Goal: Information Seeking & Learning: Learn about a topic

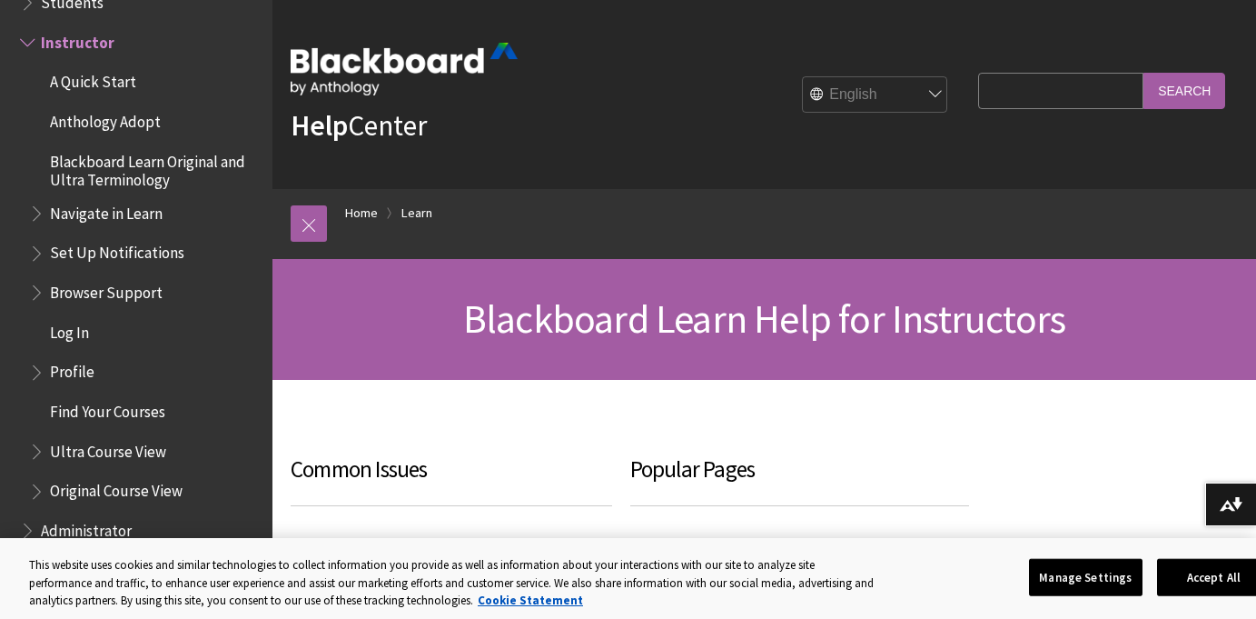
drag, startPoint x: 1253, startPoint y: 93, endPoint x: 1252, endPoint y: 122, distance: 29.1
click at [1252, 123] on div "Help Center English عربية Català Cymraeg Deutsch Español Suomi Français עברית I…" at bounding box center [765, 94] width 984 height 189
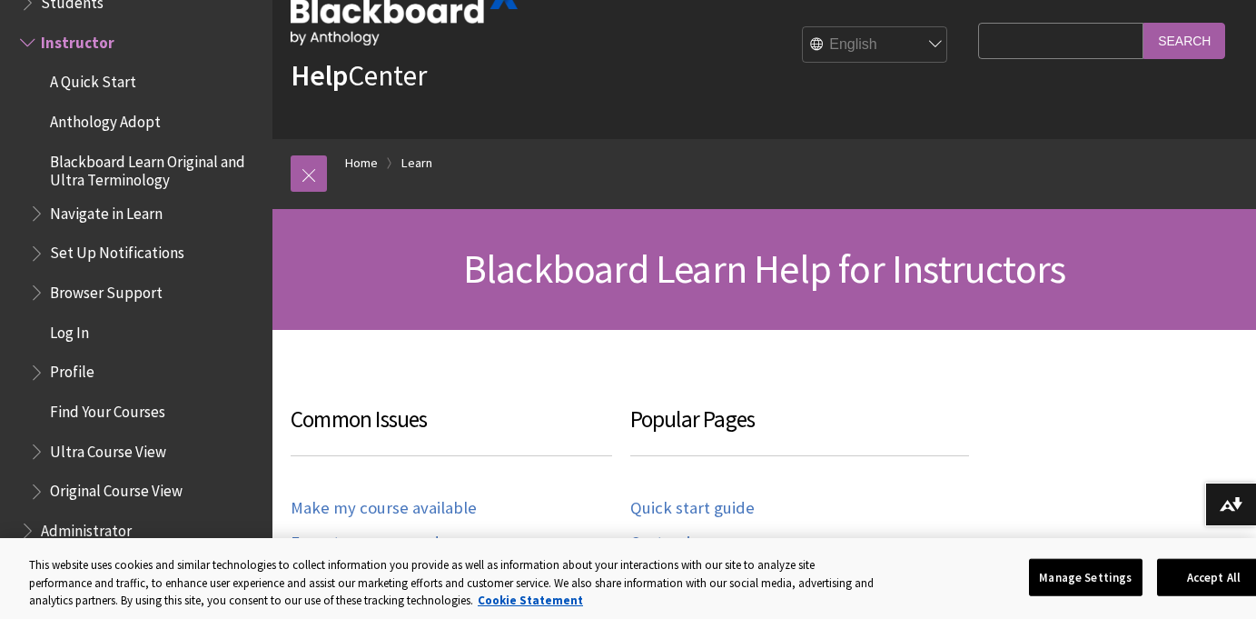
scroll to position [11, 0]
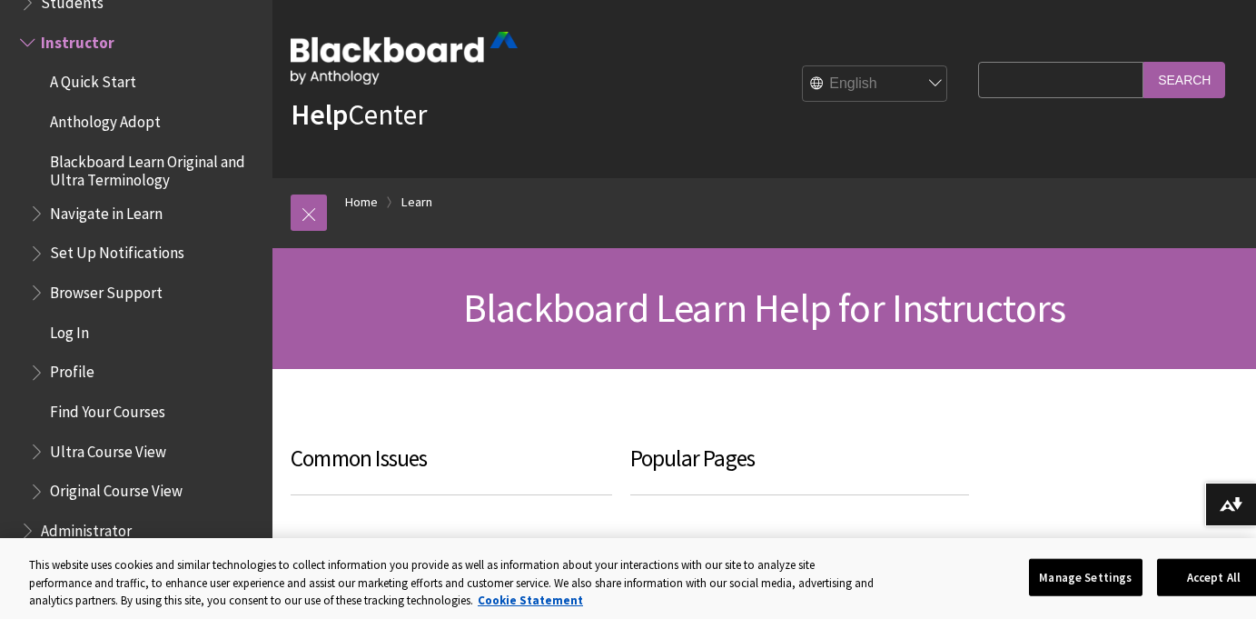
click at [1096, 60] on fieldset "Search Query Search" at bounding box center [1101, 83] width 269 height 55
click at [1094, 72] on input "Search Query" at bounding box center [1060, 79] width 165 height 35
type input "FIN300"
click at [1144, 62] on input "Search" at bounding box center [1185, 79] width 82 height 35
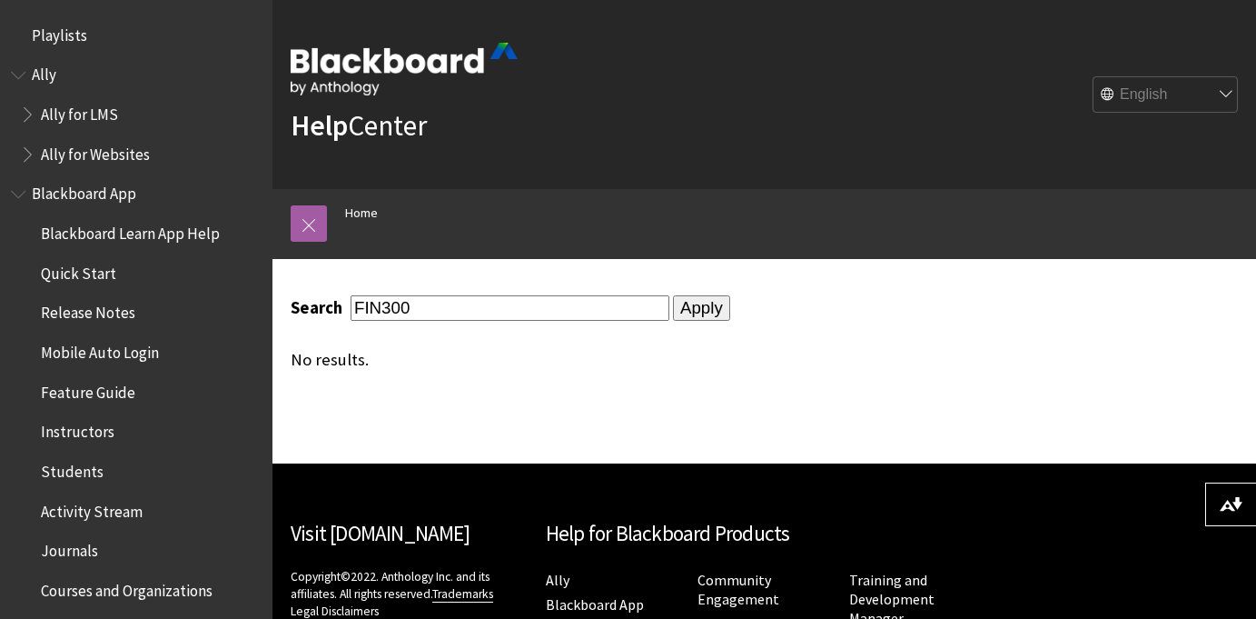
click at [1077, 251] on div "Breadcrumb Home" at bounding box center [782, 224] width 911 height 70
click at [673, 311] on input "Apply" at bounding box center [701, 307] width 57 height 25
click at [104, 151] on span "Ally for Websites" at bounding box center [95, 151] width 109 height 25
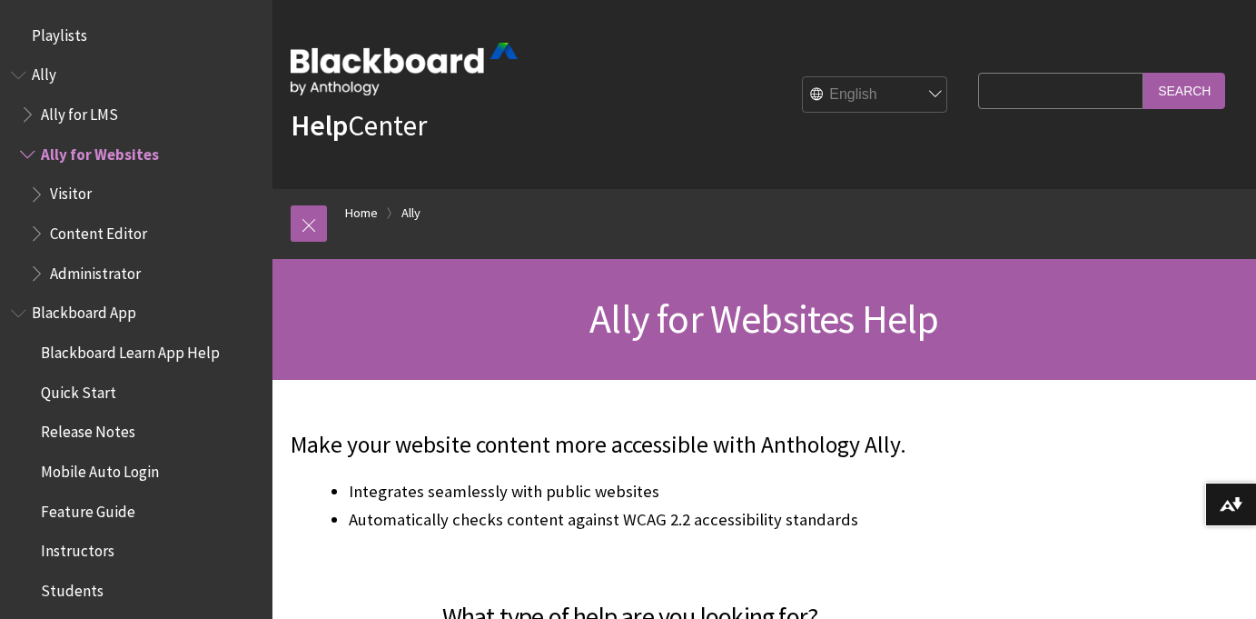
scroll to position [112, 0]
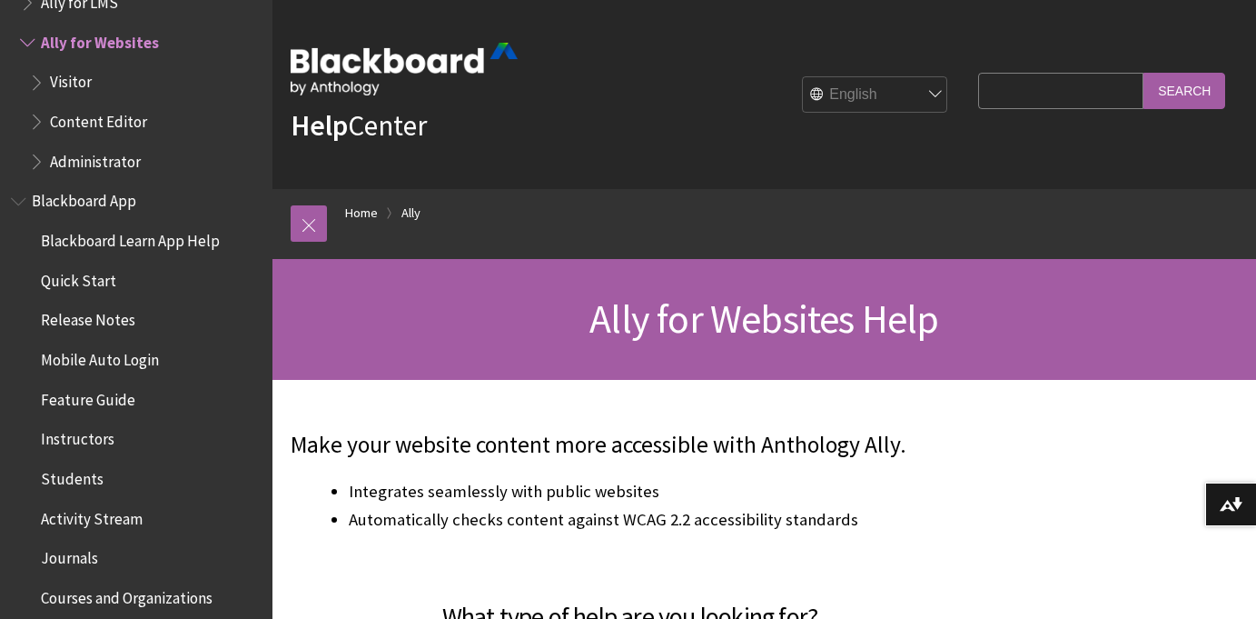
click at [1035, 102] on input "Search Query" at bounding box center [1060, 90] width 165 height 35
type input "Ross westerfield"
click at [1144, 73] on input "Search" at bounding box center [1185, 90] width 82 height 35
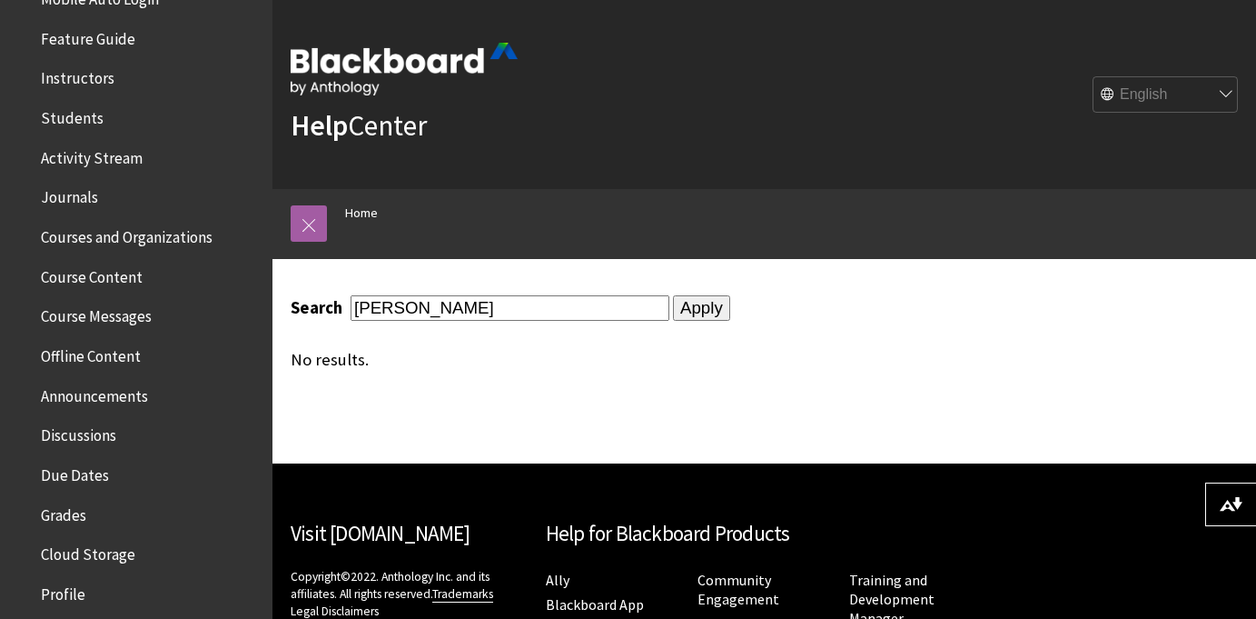
scroll to position [350, 0]
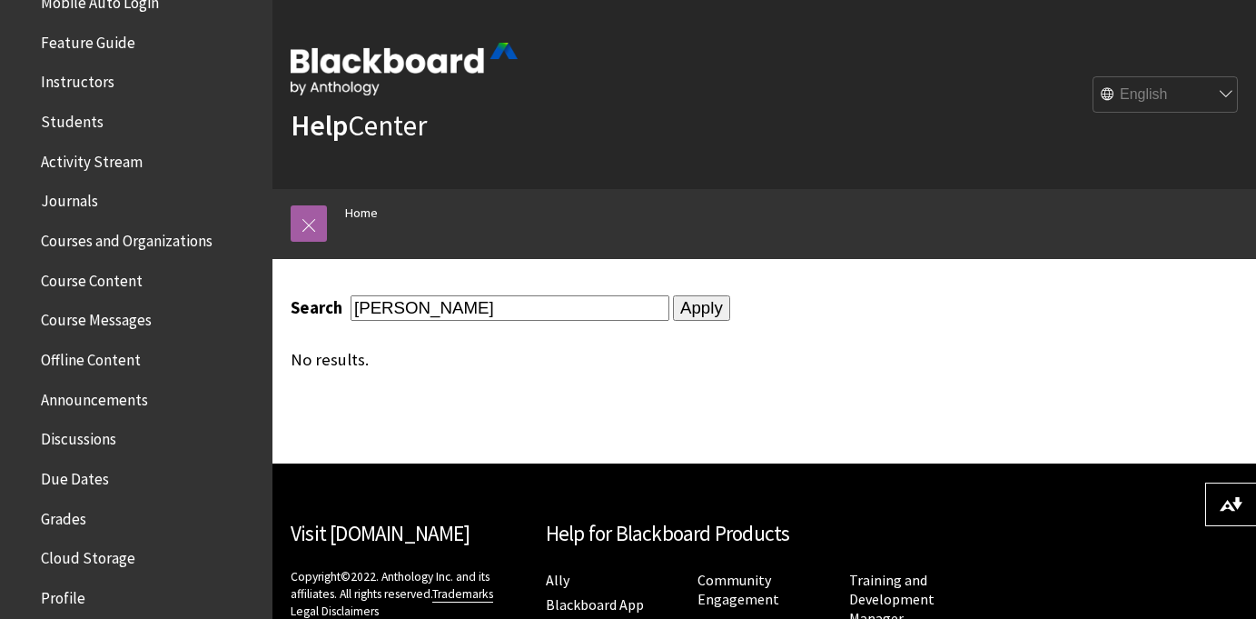
click at [101, 77] on span "Instructors" at bounding box center [78, 79] width 74 height 25
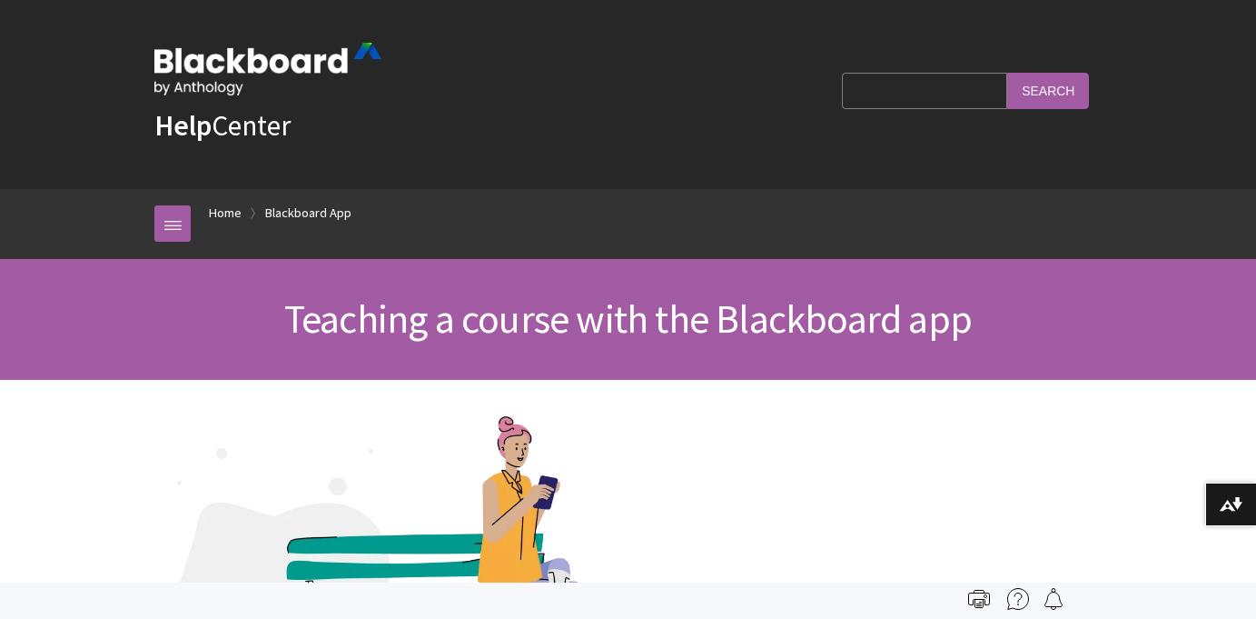
scroll to position [389, 0]
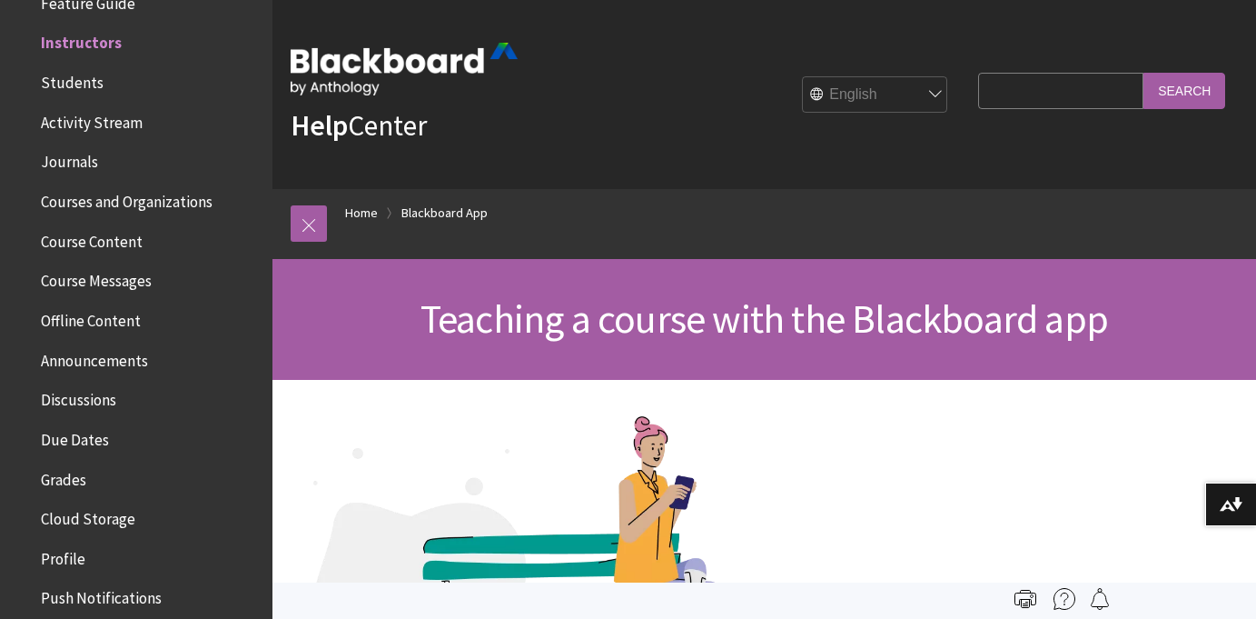
click at [841, 438] on div at bounding box center [630, 585] width 679 height 339
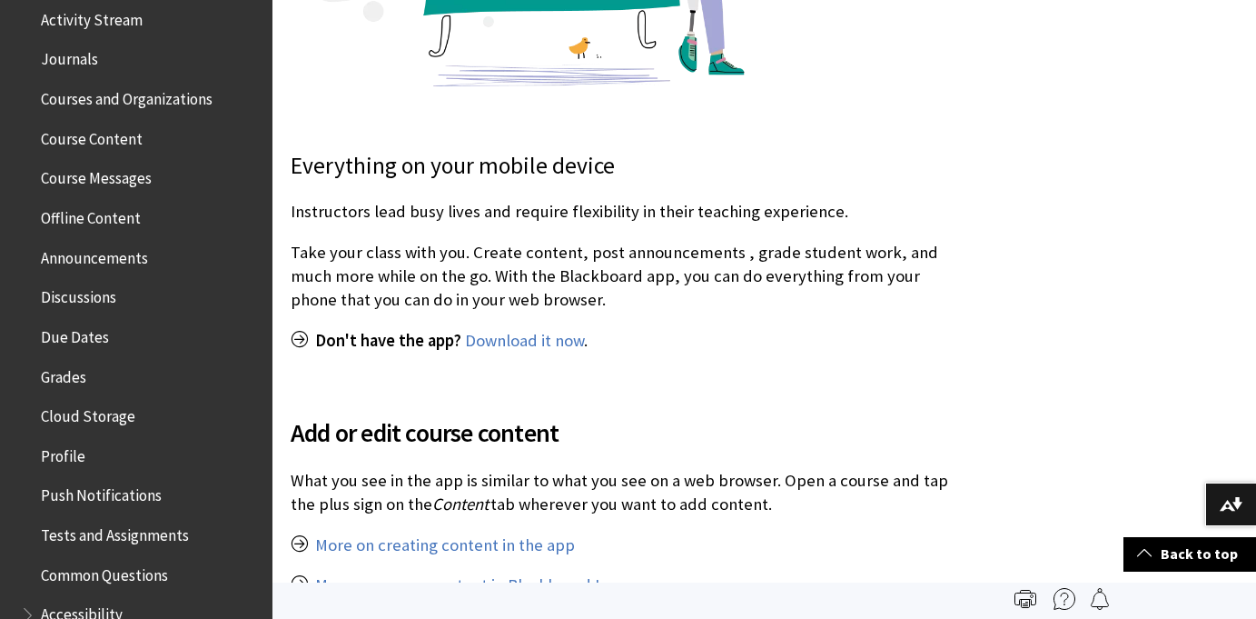
scroll to position [466, 0]
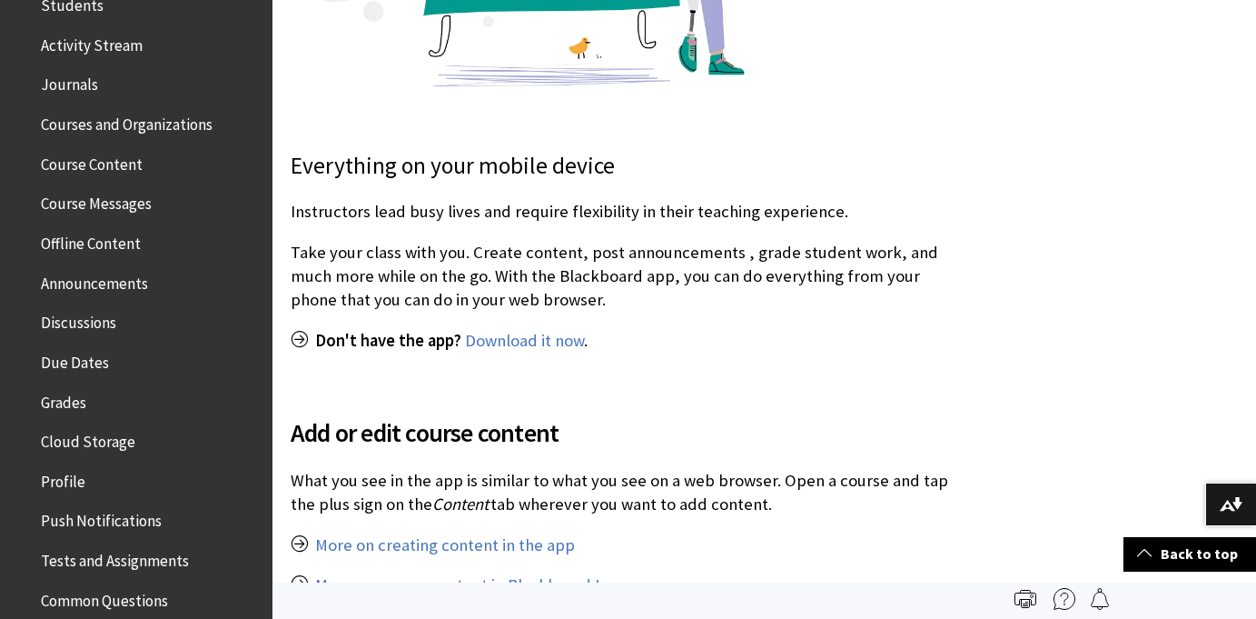
click at [182, 122] on span "Courses and Organizations" at bounding box center [127, 121] width 172 height 25
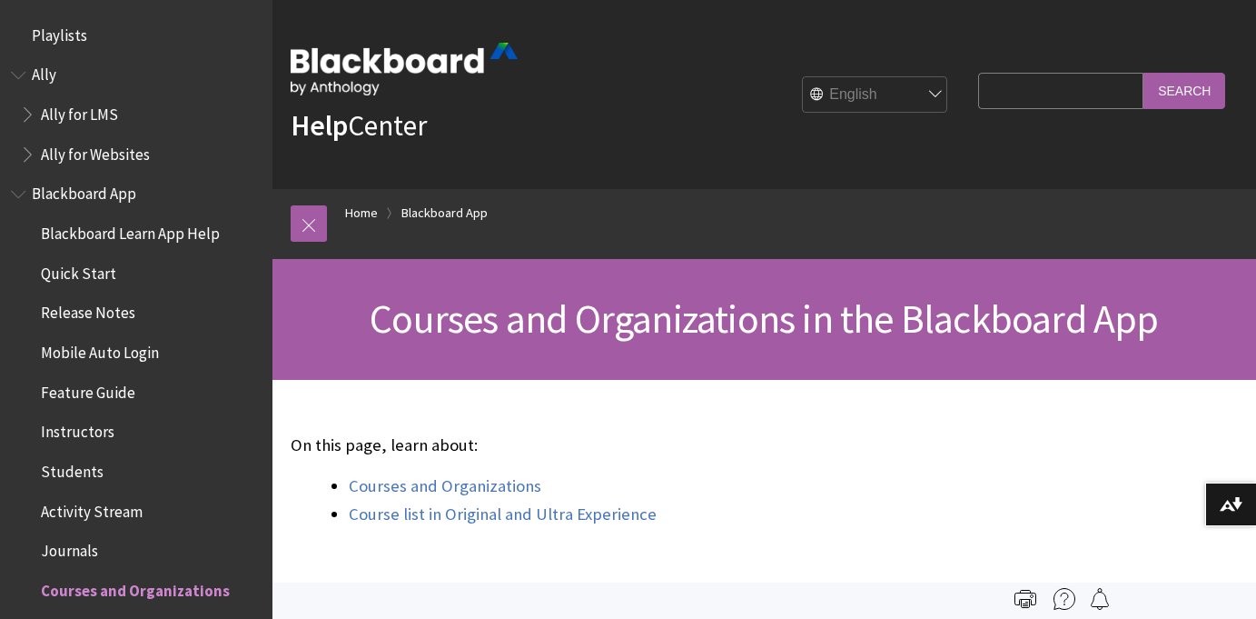
scroll to position [548, 0]
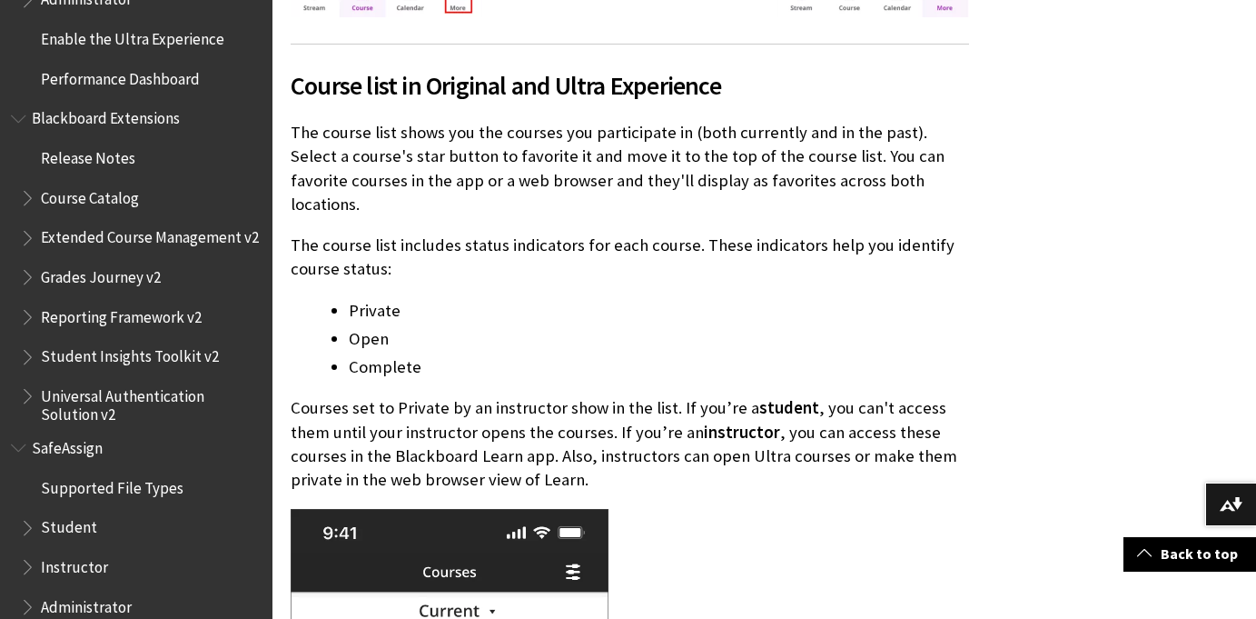
scroll to position [1908, 0]
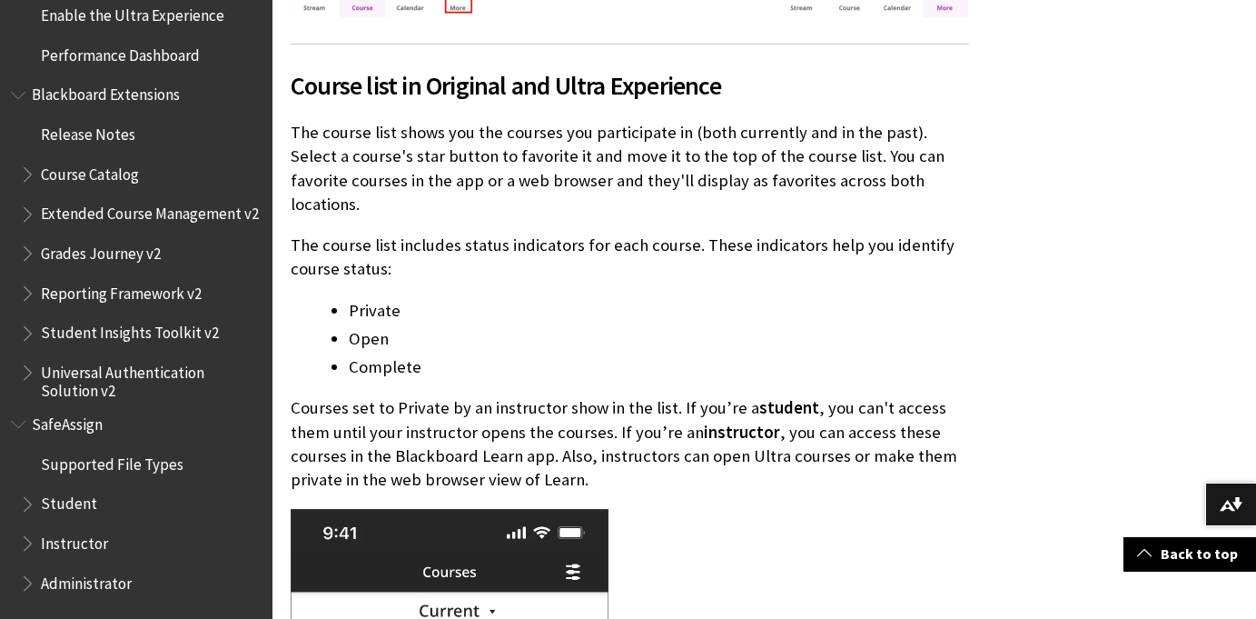
click at [71, 504] on span "Student" at bounding box center [69, 501] width 56 height 25
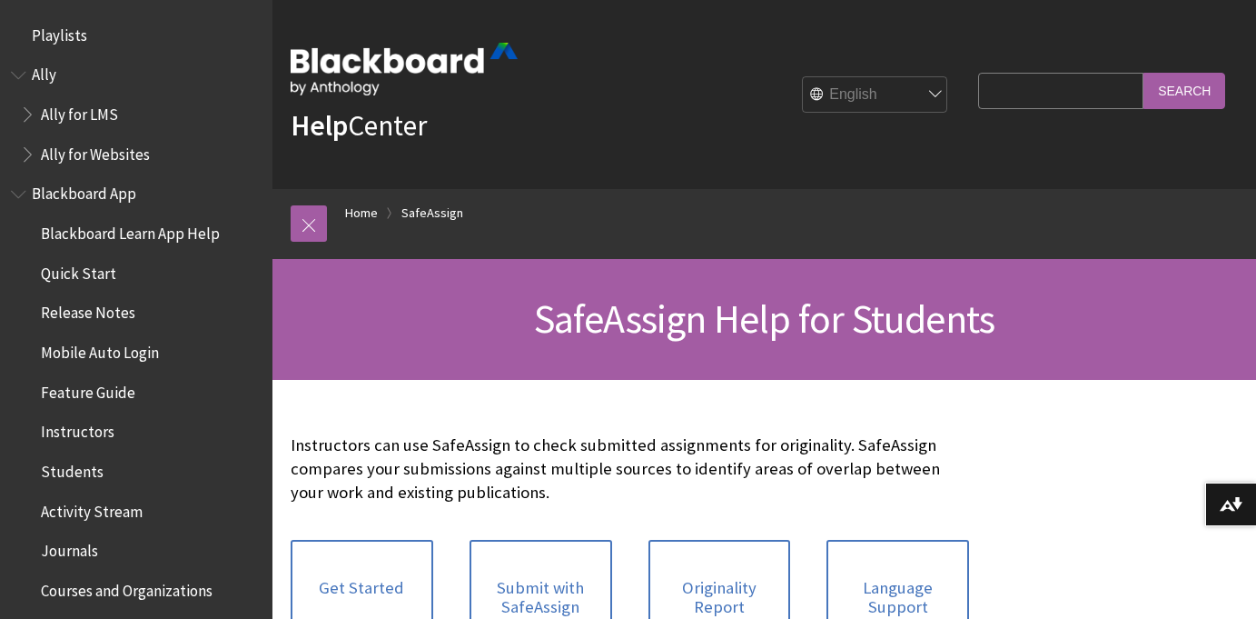
scroll to position [2146, 0]
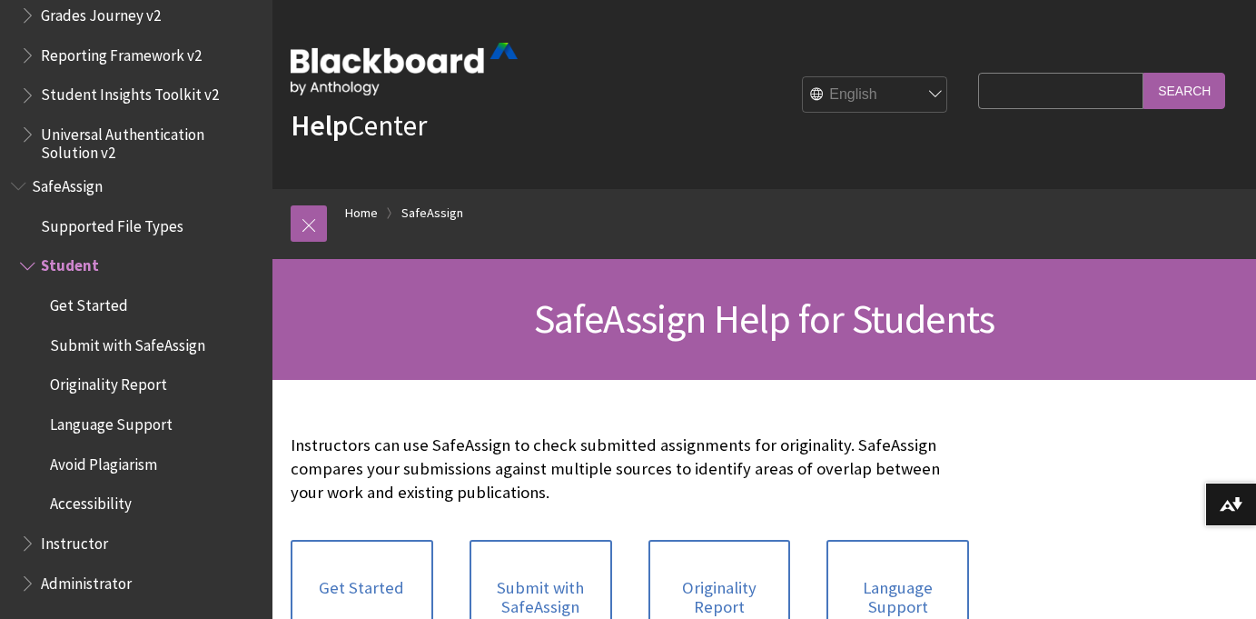
click at [610, 423] on div "Instructors can use SafeAssign to check submitted assignments for originality. …" at bounding box center [630, 619] width 679 height 406
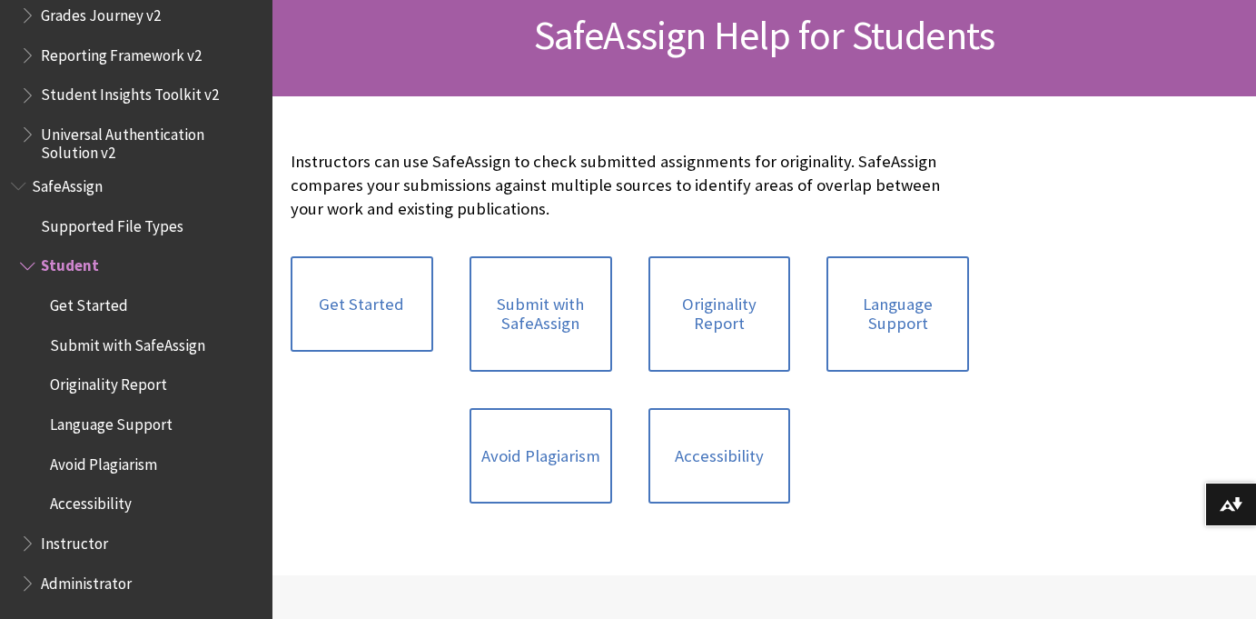
scroll to position [291, 0]
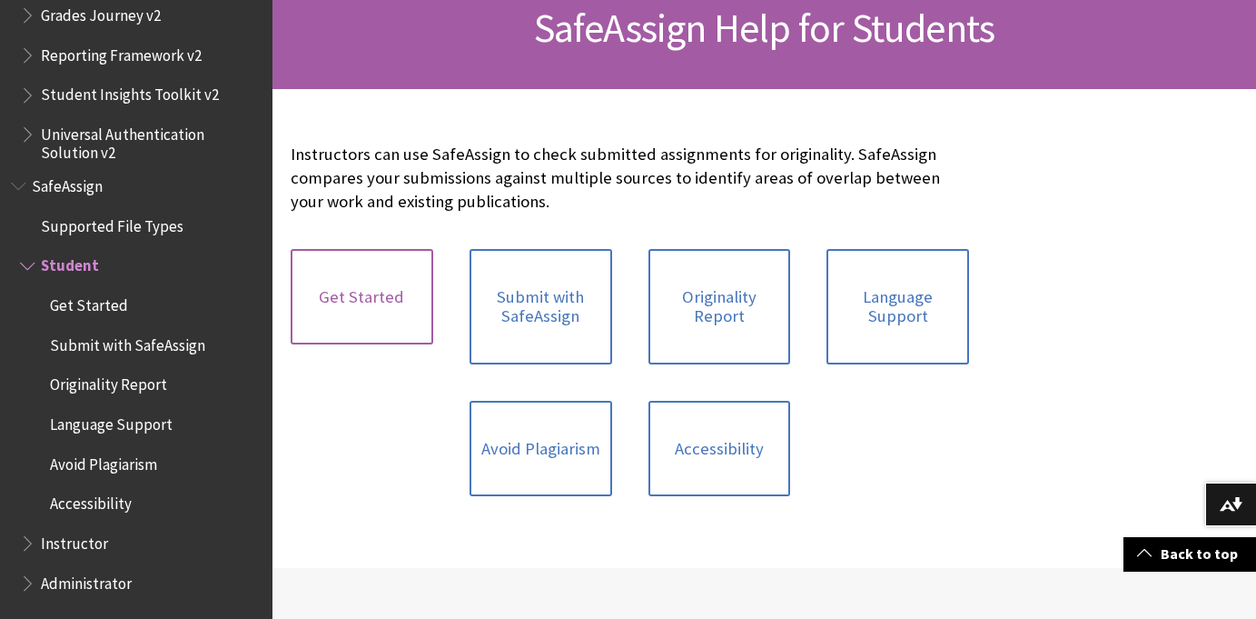
click at [407, 314] on link "Get Started" at bounding box center [362, 297] width 143 height 96
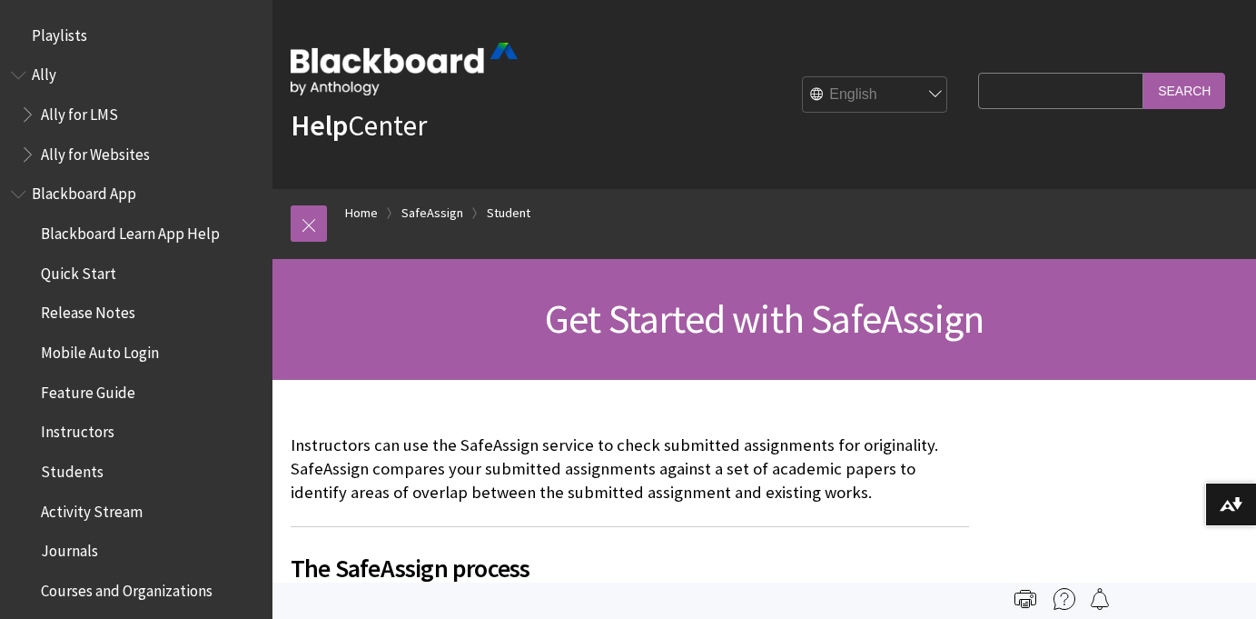
scroll to position [2146, 0]
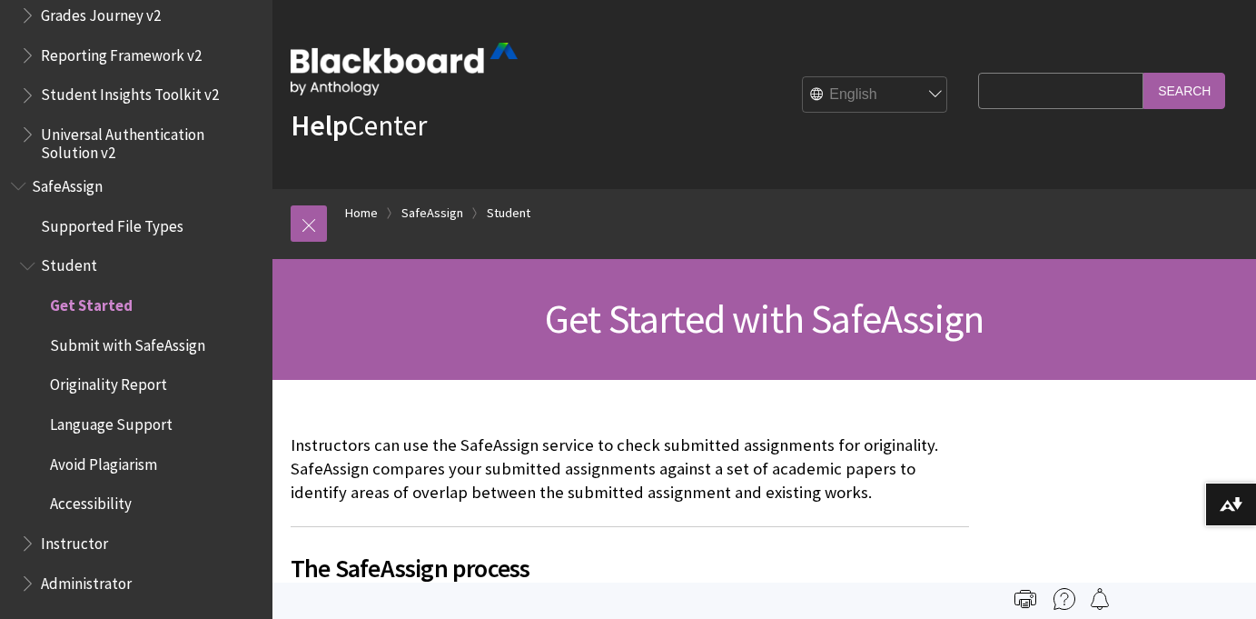
click at [502, 439] on p "Instructors can use the SafeAssign service to check submitted assignments for o…" at bounding box center [630, 469] width 679 height 72
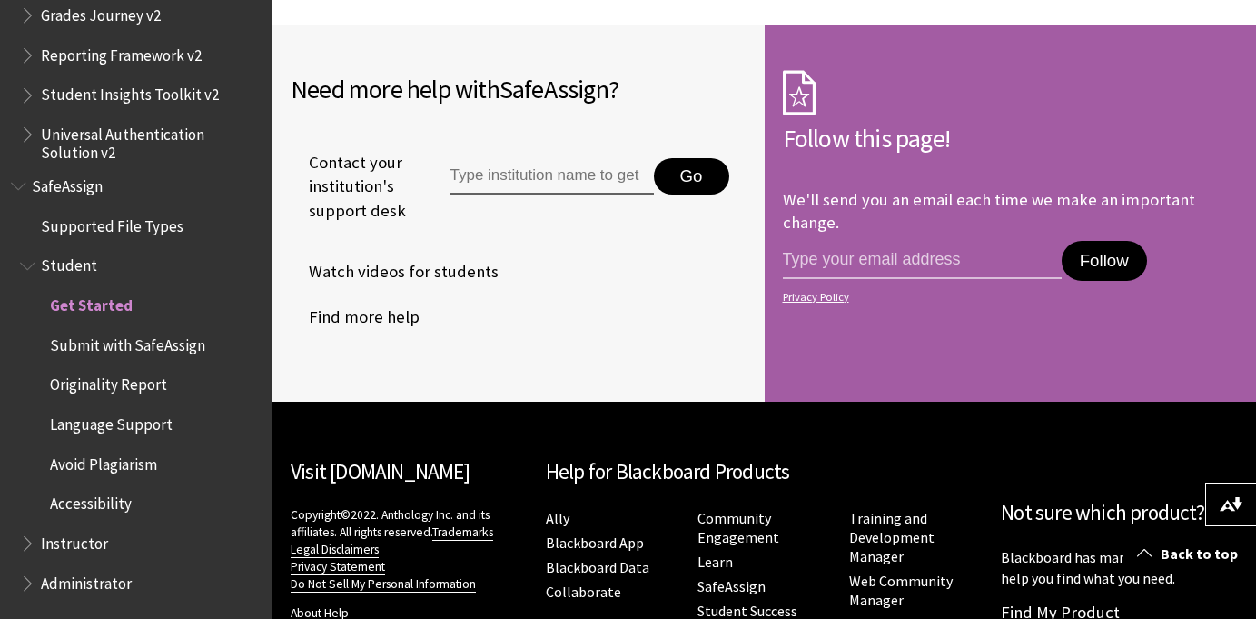
scroll to position [1817, 0]
